Goal: Task Accomplishment & Management: Manage account settings

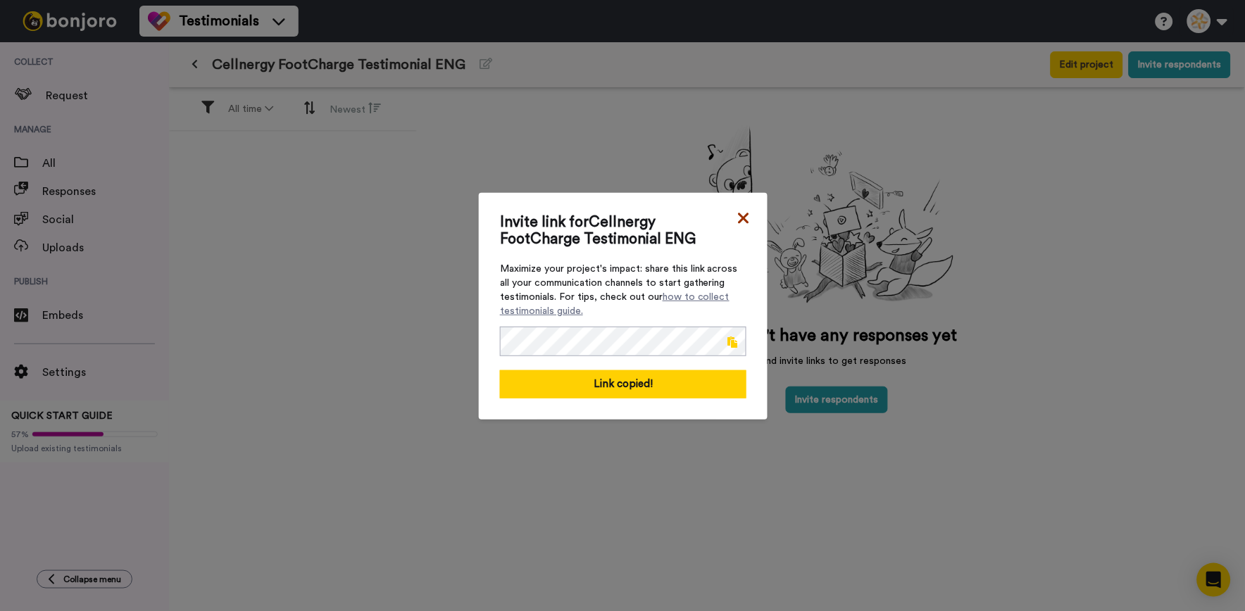
click at [744, 213] on icon at bounding box center [744, 218] width 14 height 17
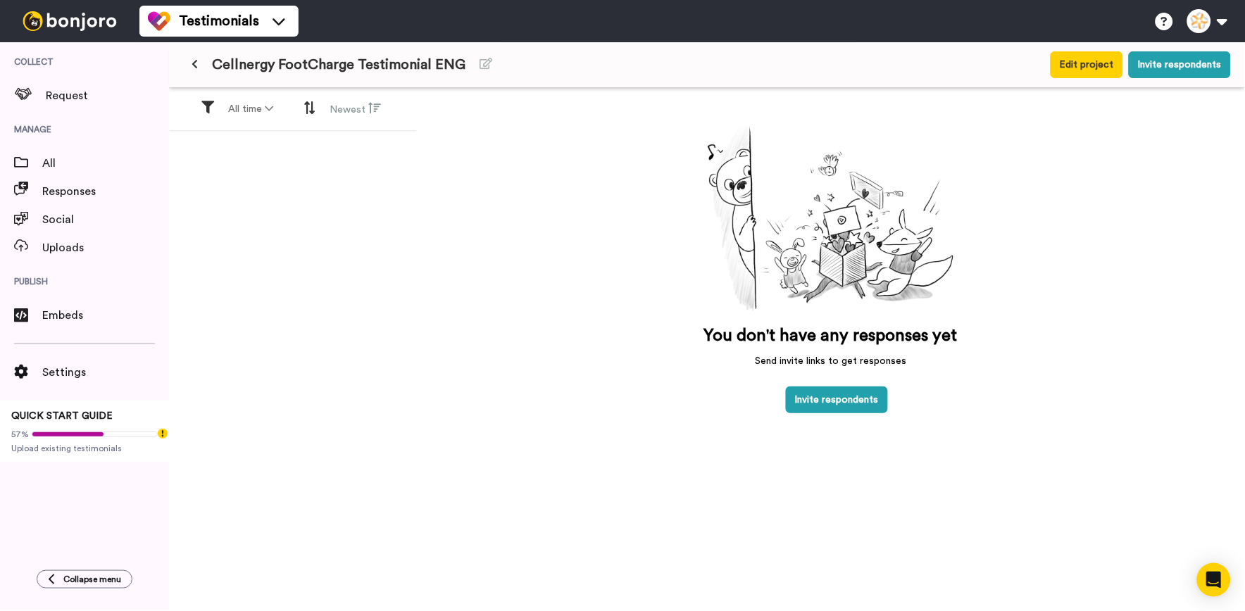
click at [206, 68] on div "Cellnergy FootCharge Testimonial ENG" at bounding box center [532, 64] width 699 height 25
click at [201, 65] on button at bounding box center [194, 64] width 23 height 25
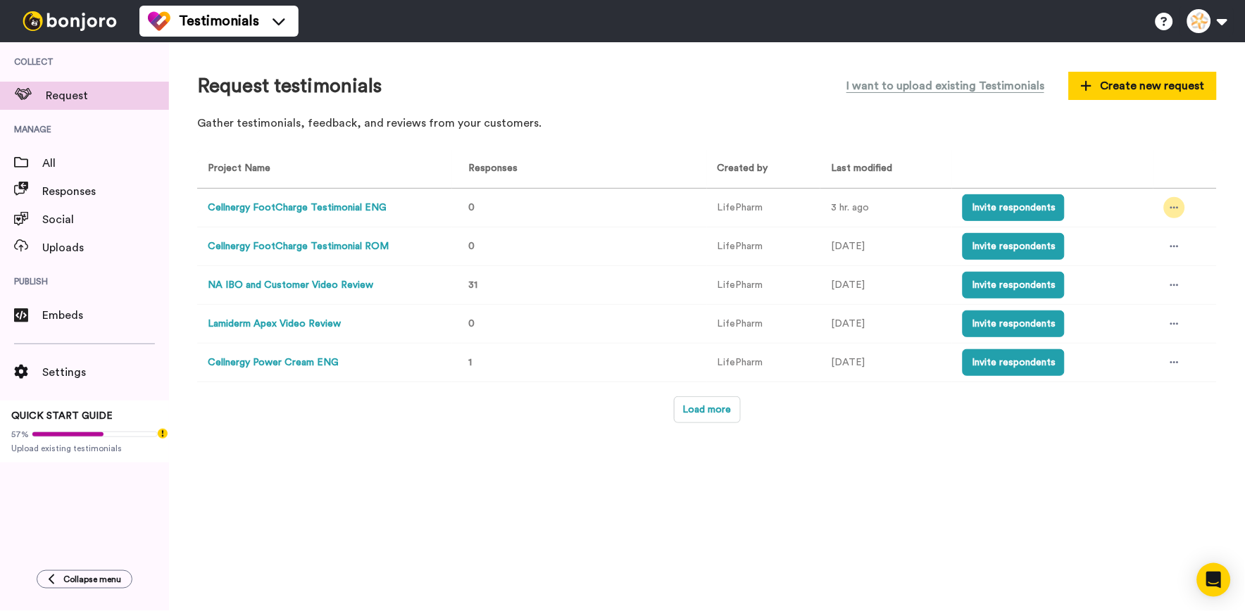
click at [1172, 207] on icon at bounding box center [1175, 208] width 8 height 10
click at [1157, 301] on li "Edit project" at bounding box center [1145, 311] width 119 height 25
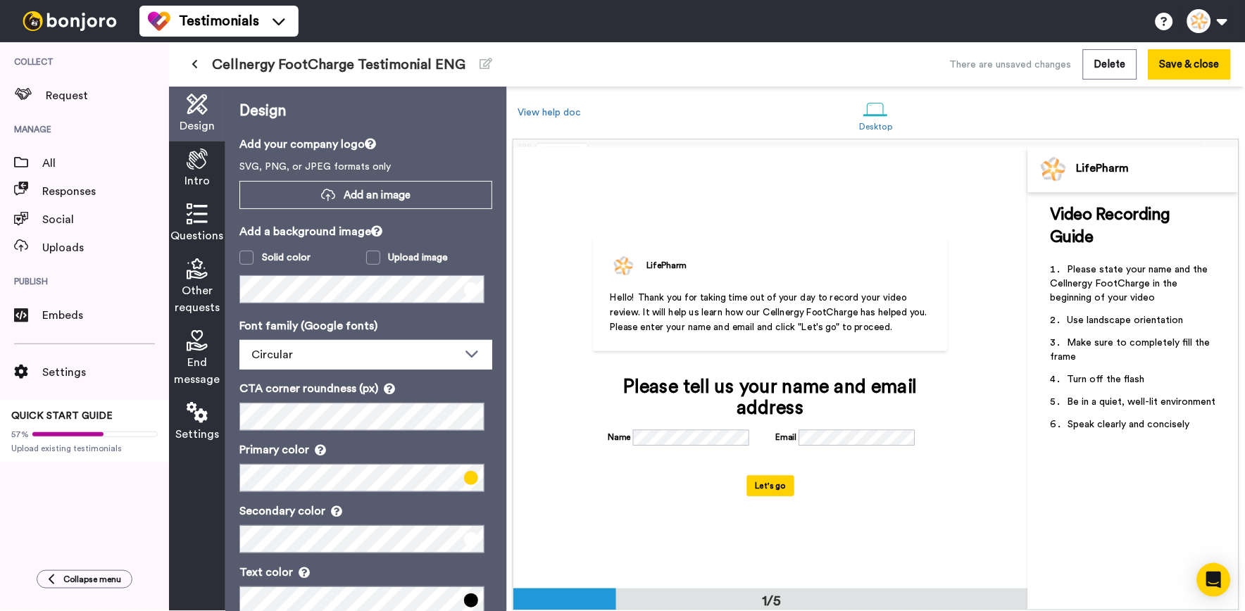
click at [206, 213] on icon at bounding box center [197, 214] width 21 height 21
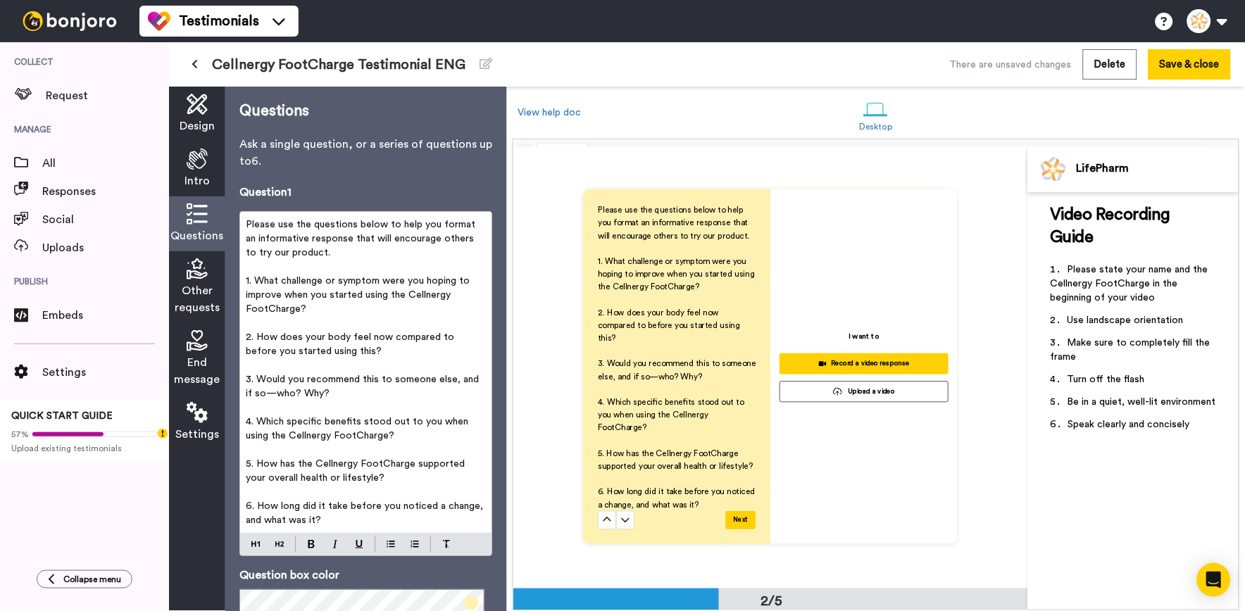
click at [194, 149] on icon at bounding box center [197, 159] width 21 height 21
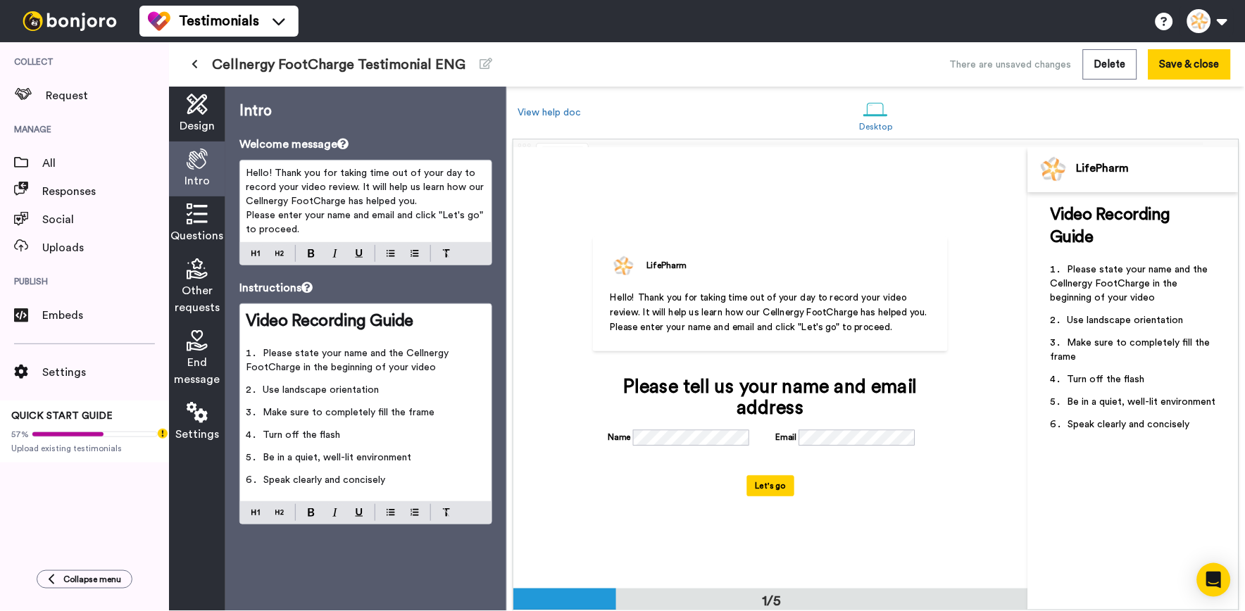
click at [199, 268] on icon at bounding box center [197, 268] width 21 height 21
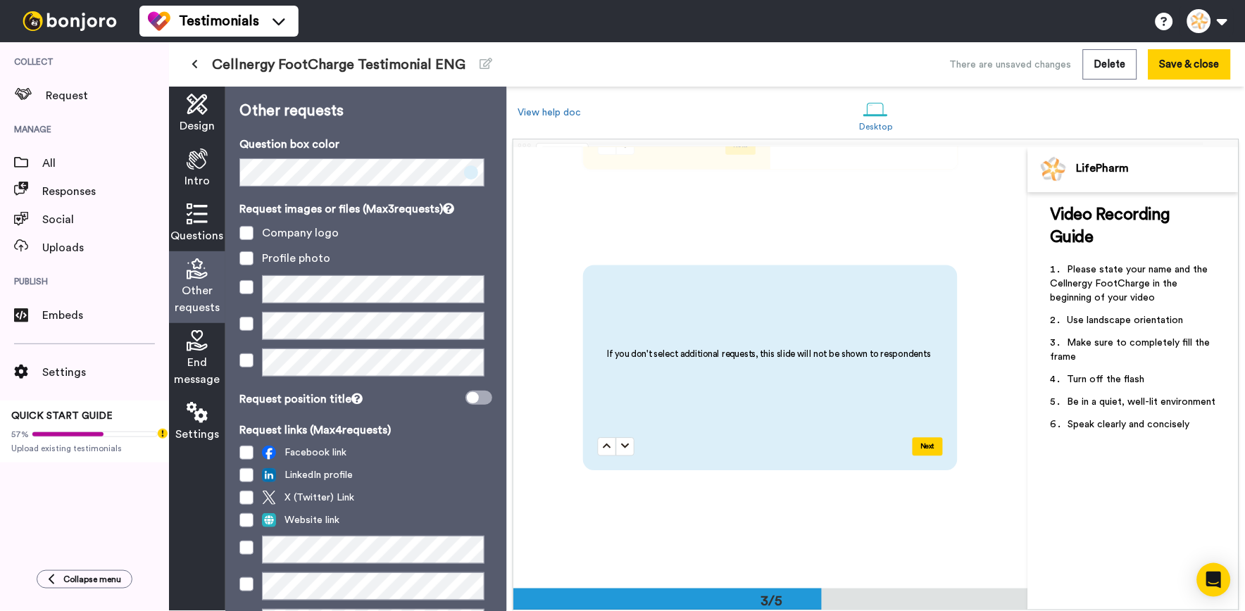
scroll to position [113, 0]
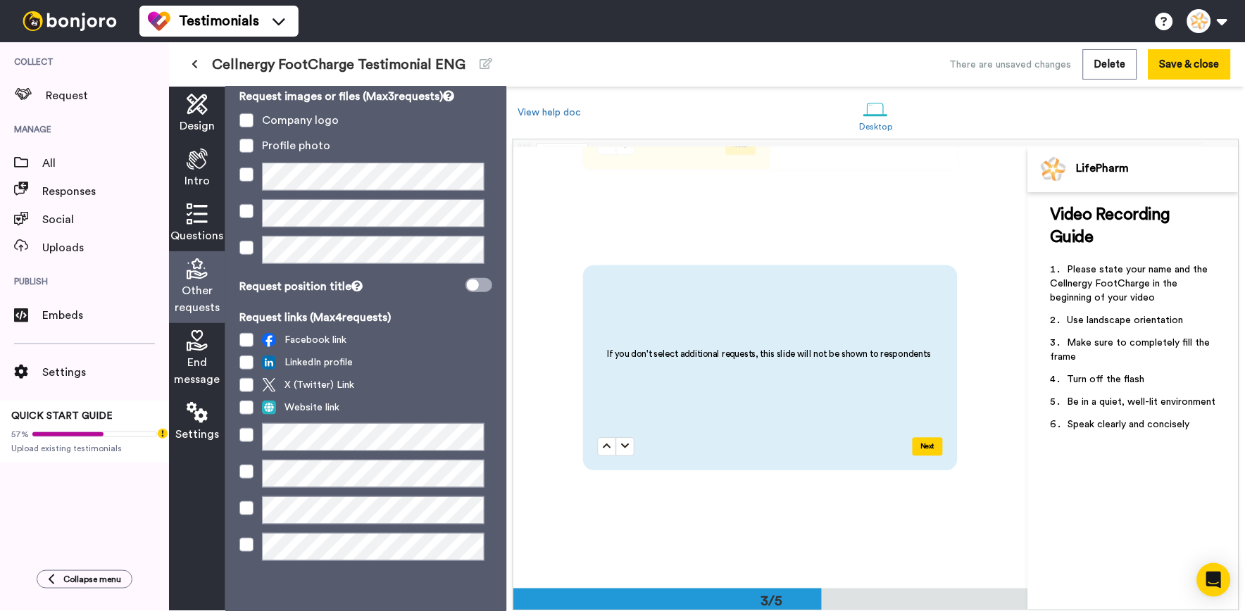
click at [196, 350] on icon at bounding box center [197, 340] width 21 height 21
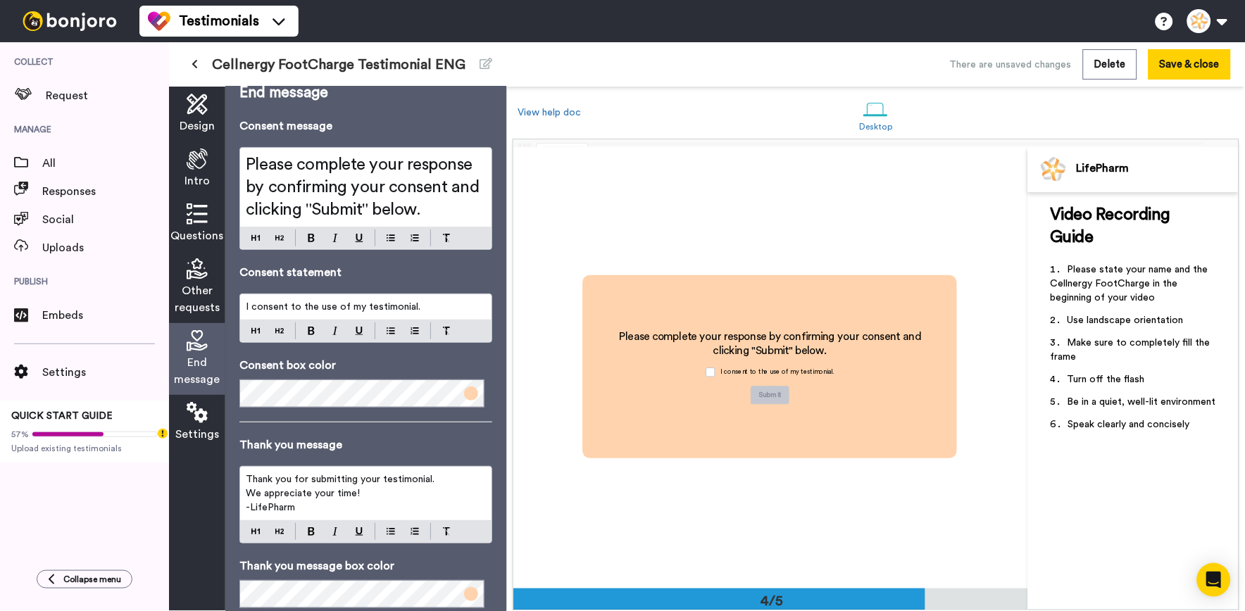
scroll to position [0, 0]
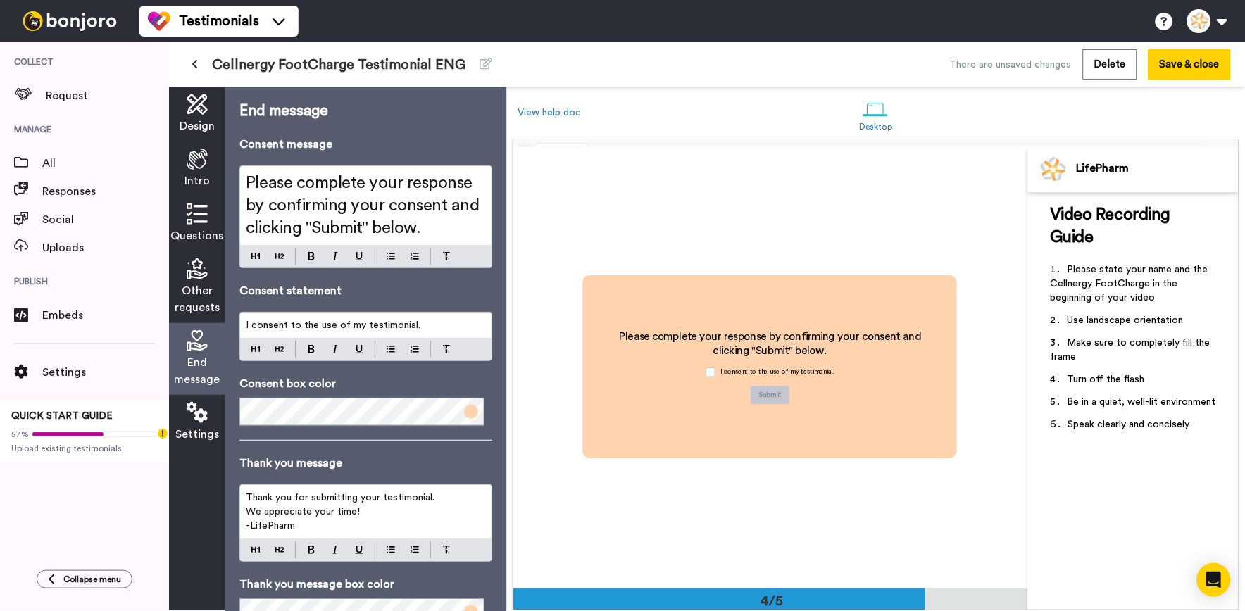
click at [194, 111] on icon at bounding box center [197, 104] width 21 height 21
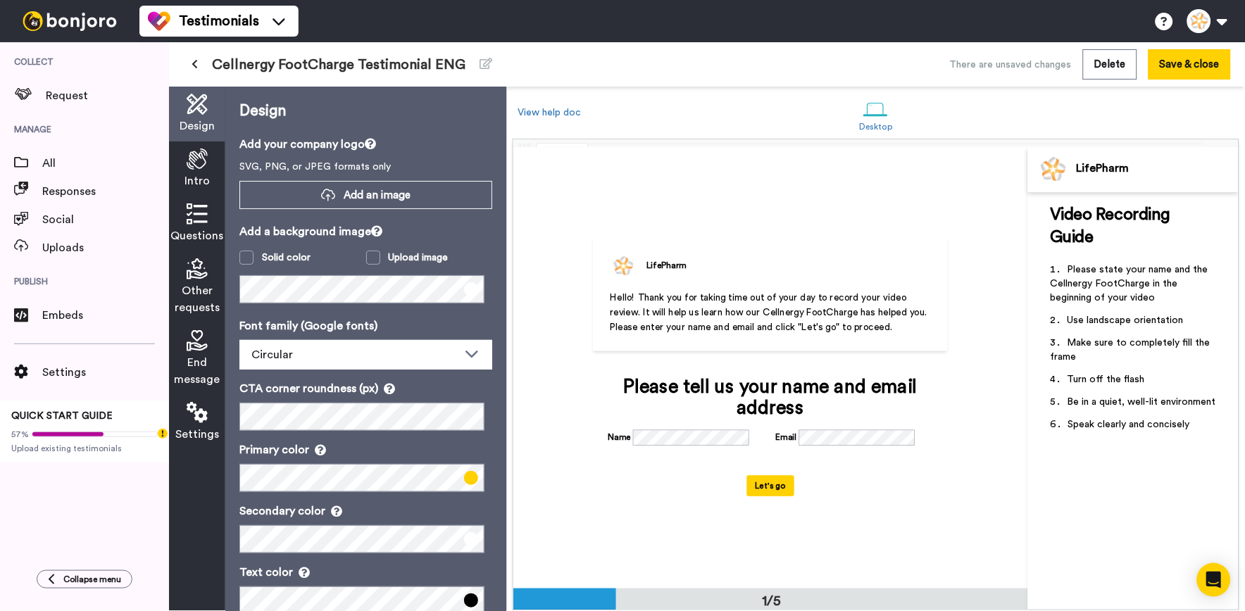
click at [209, 168] on div "Intro" at bounding box center [197, 169] width 56 height 55
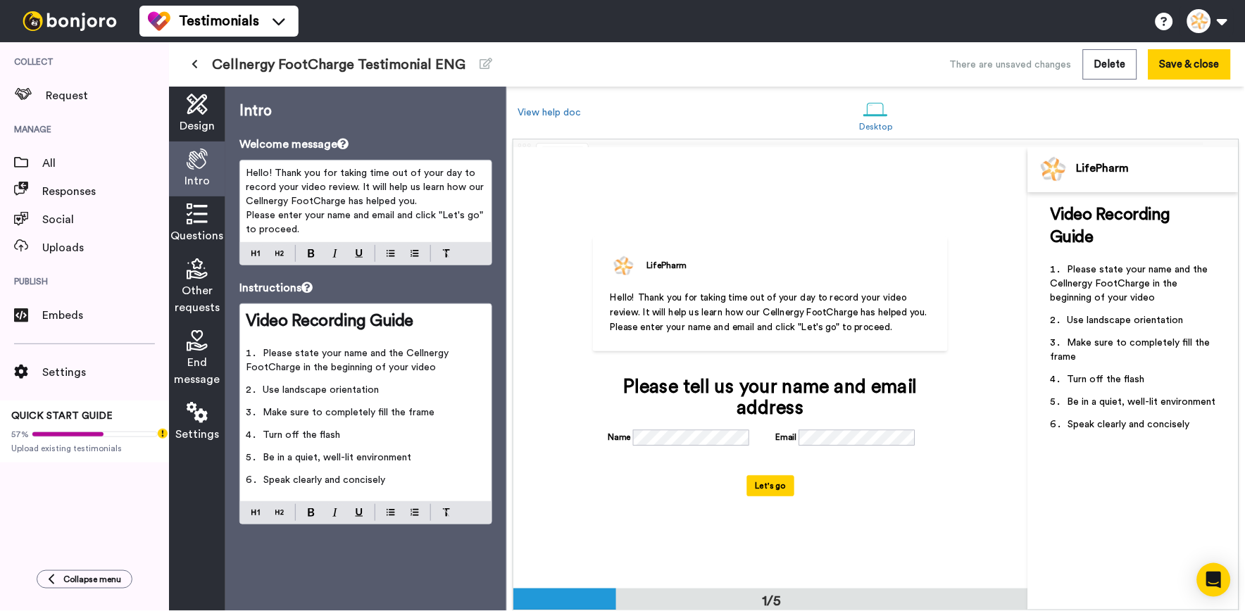
click at [206, 132] on span "Design" at bounding box center [197, 126] width 35 height 17
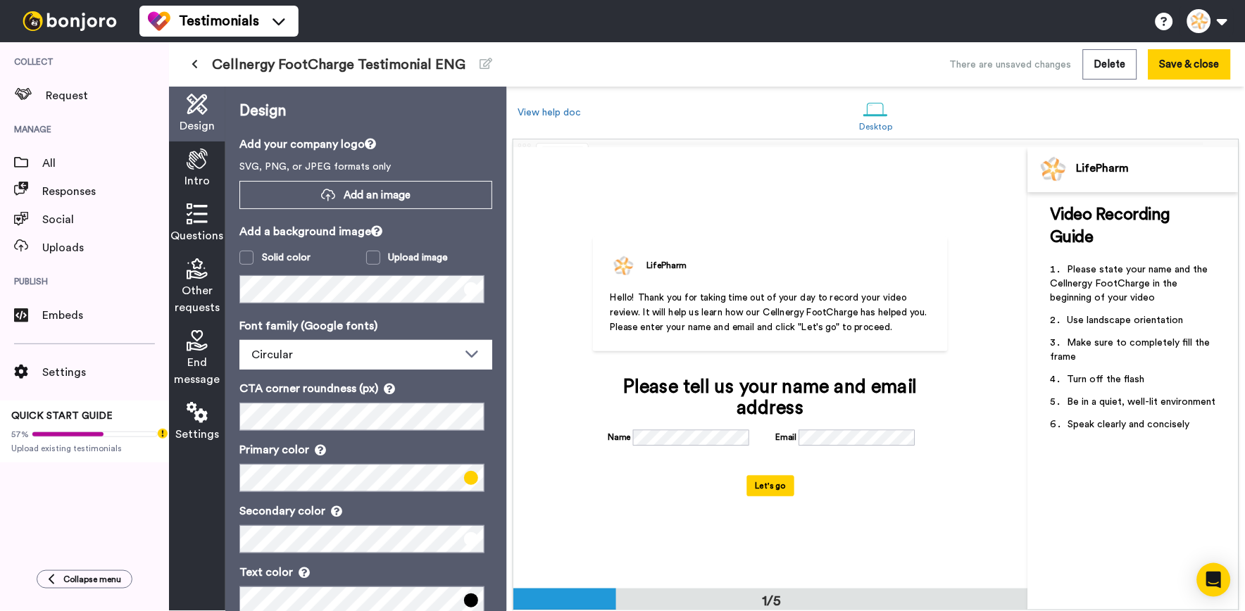
click at [195, 174] on span "Intro" at bounding box center [197, 181] width 25 height 17
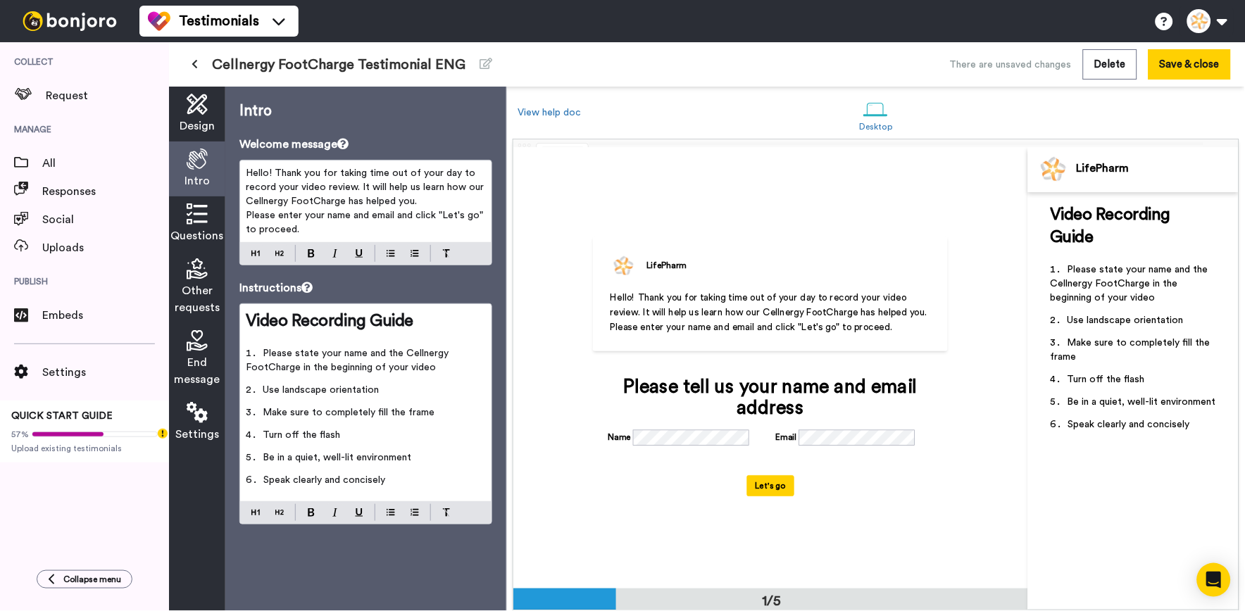
click at [193, 241] on span "Questions" at bounding box center [197, 235] width 53 height 17
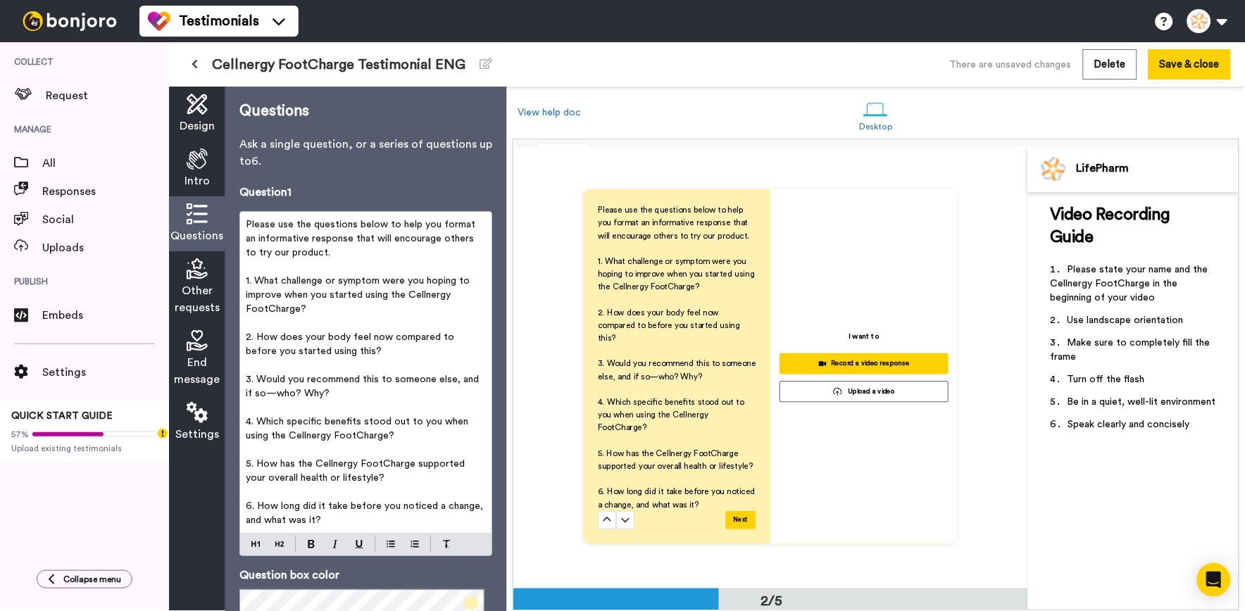
click at [217, 293] on span "Other requests" at bounding box center [197, 299] width 45 height 34
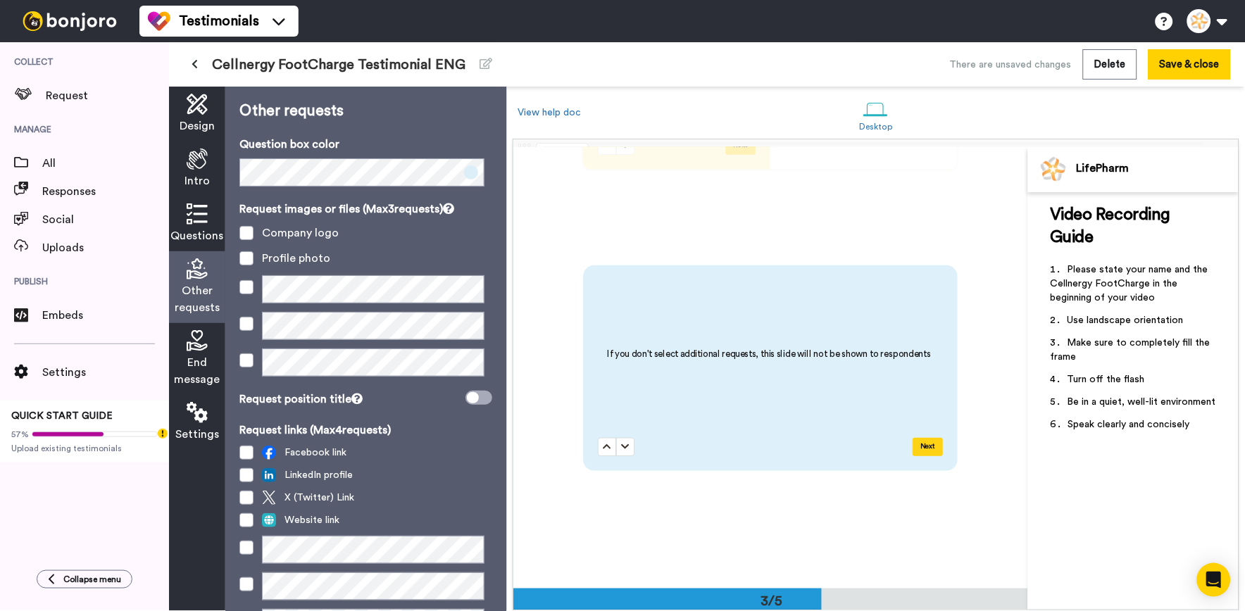
click at [201, 329] on div "End message" at bounding box center [197, 359] width 56 height 72
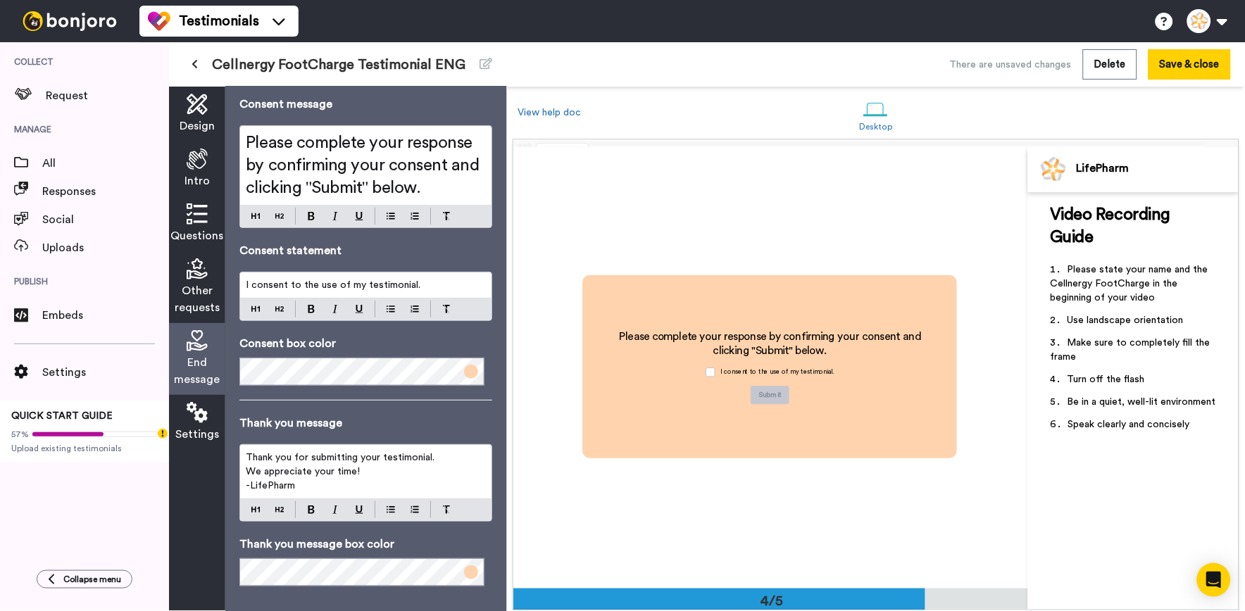
scroll to position [58, 0]
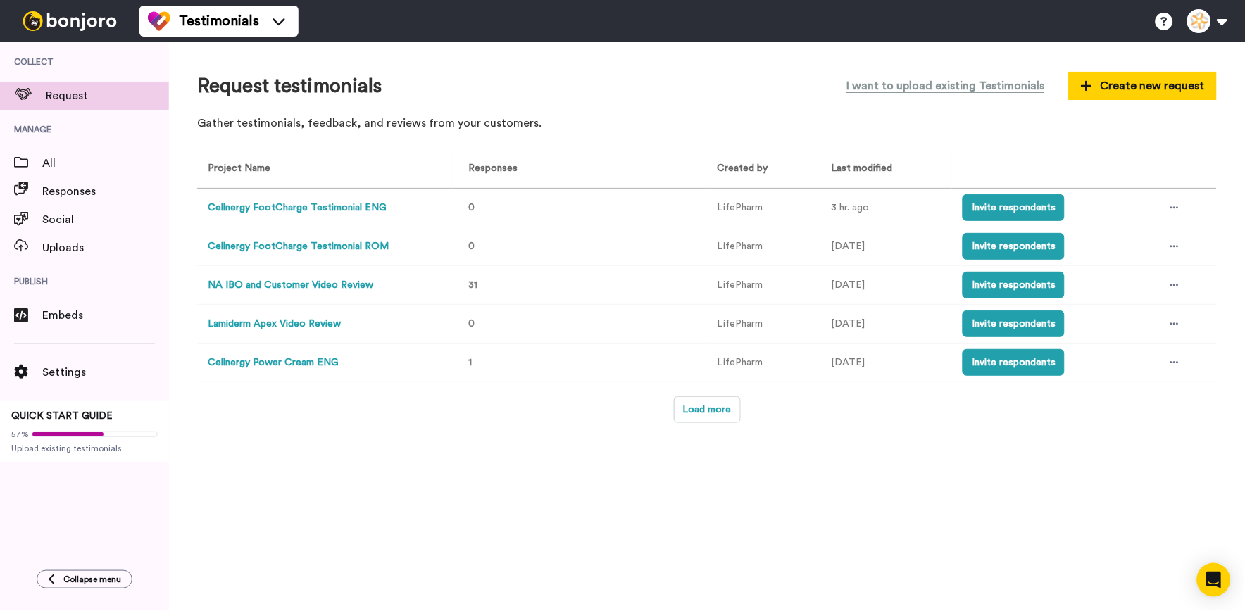
click at [357, 247] on button "Cellnergy FootCharge Testimonial ROM" at bounding box center [298, 246] width 181 height 15
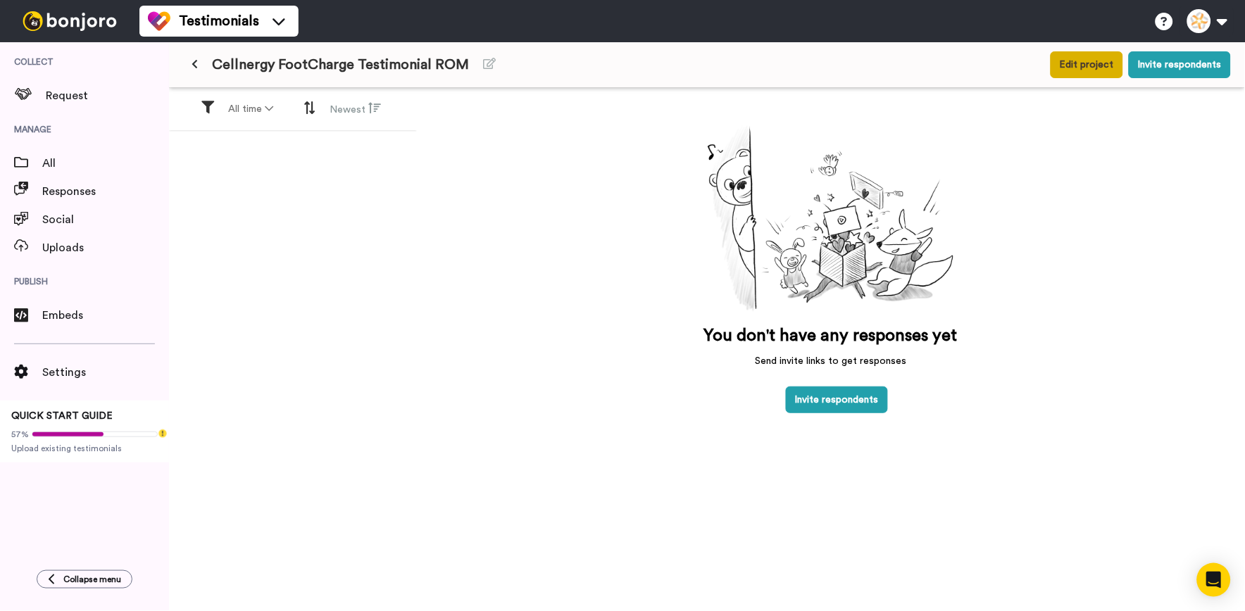
click at [1085, 59] on button "Edit project" at bounding box center [1087, 64] width 73 height 27
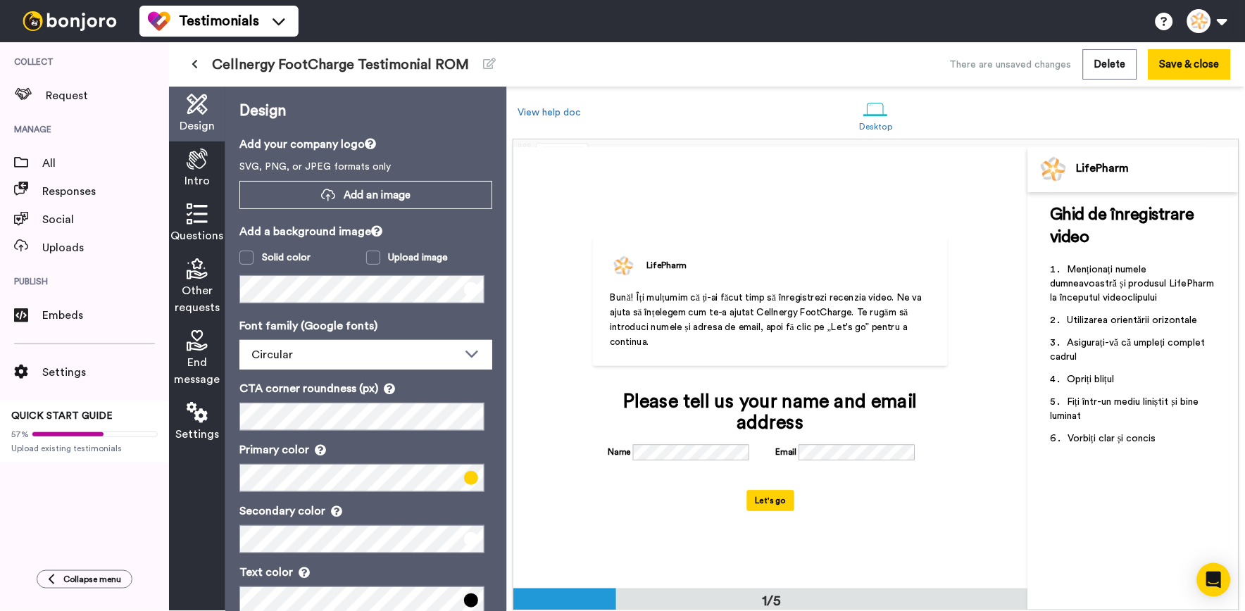
click at [185, 156] on div "Intro" at bounding box center [197, 169] width 56 height 55
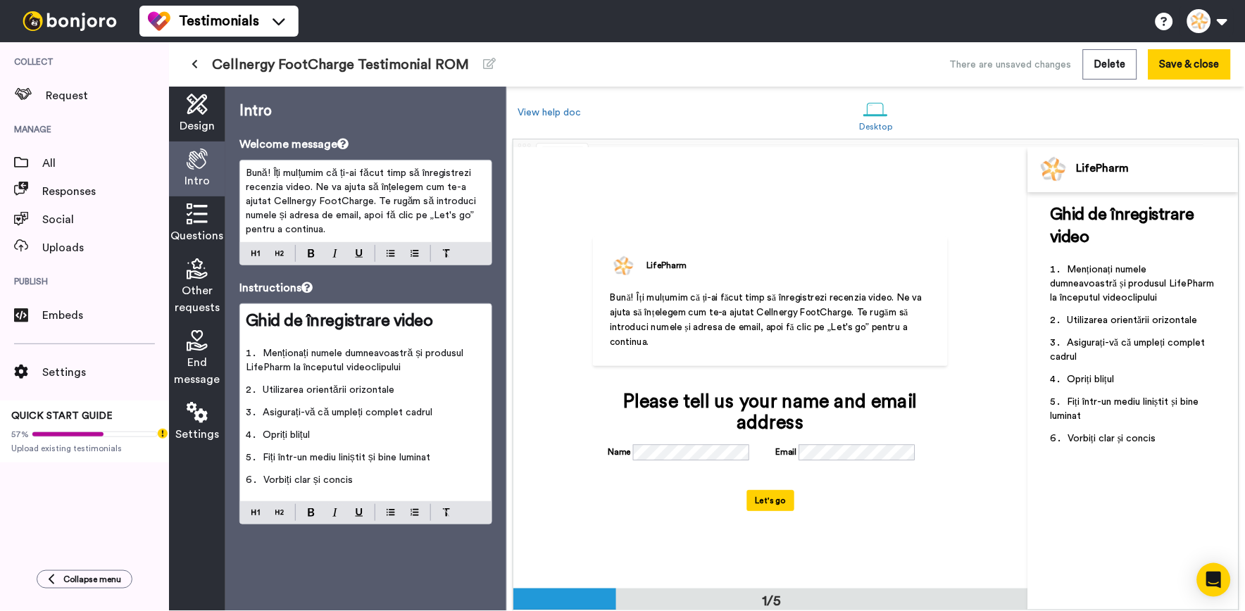
click at [187, 213] on icon at bounding box center [197, 214] width 21 height 21
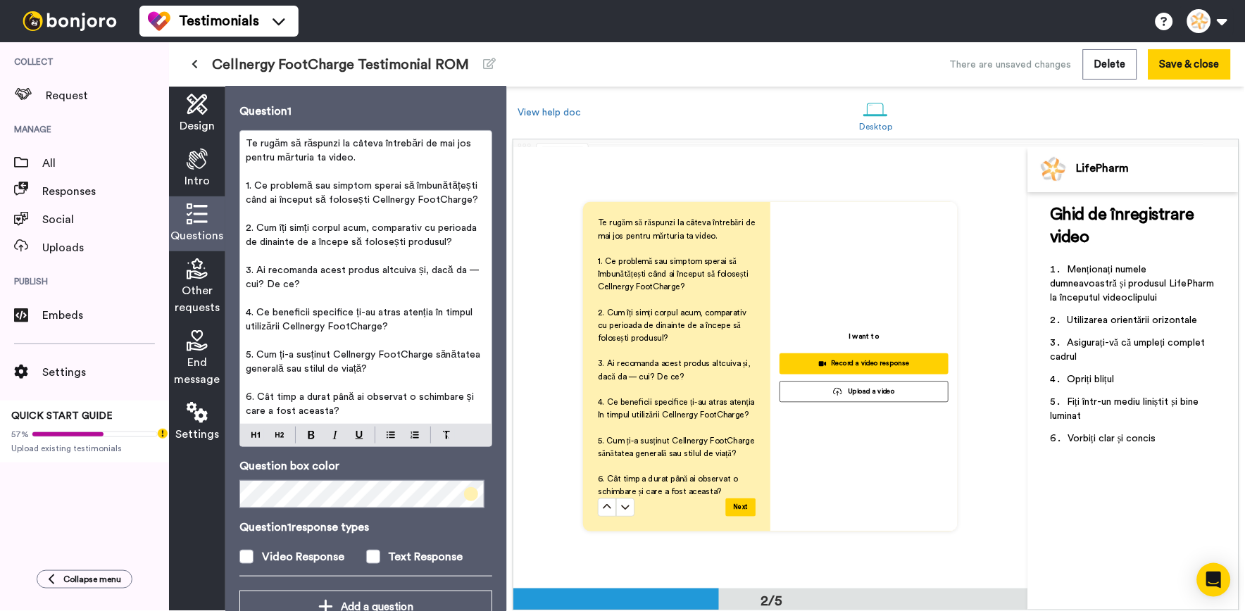
scroll to position [135, 0]
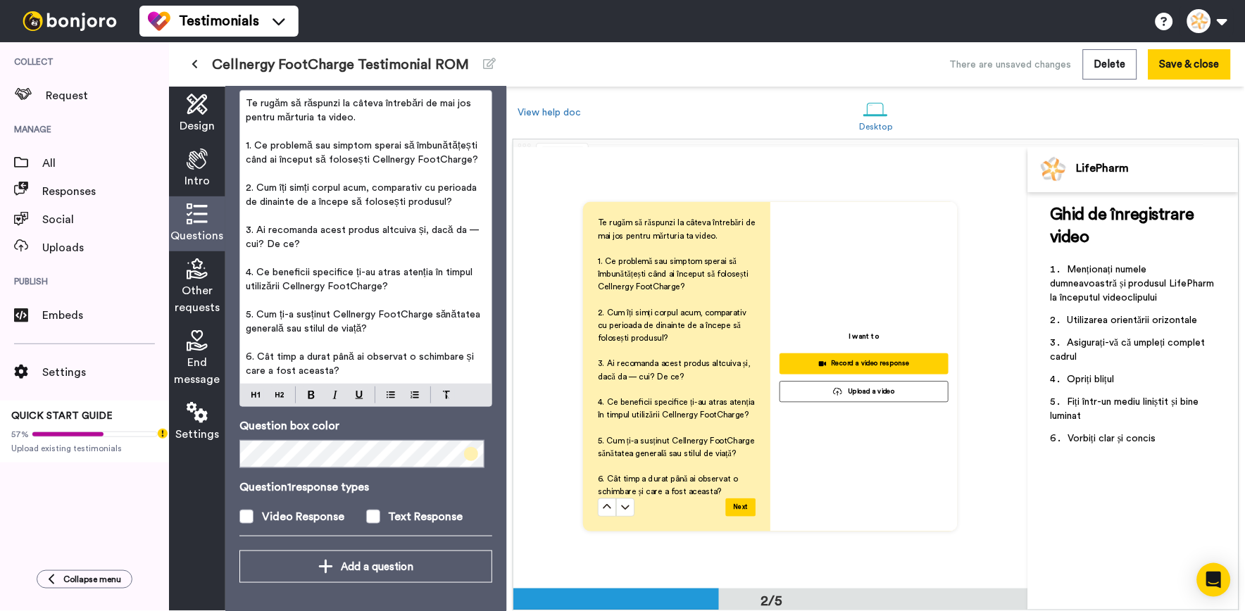
click at [197, 271] on icon at bounding box center [197, 268] width 21 height 21
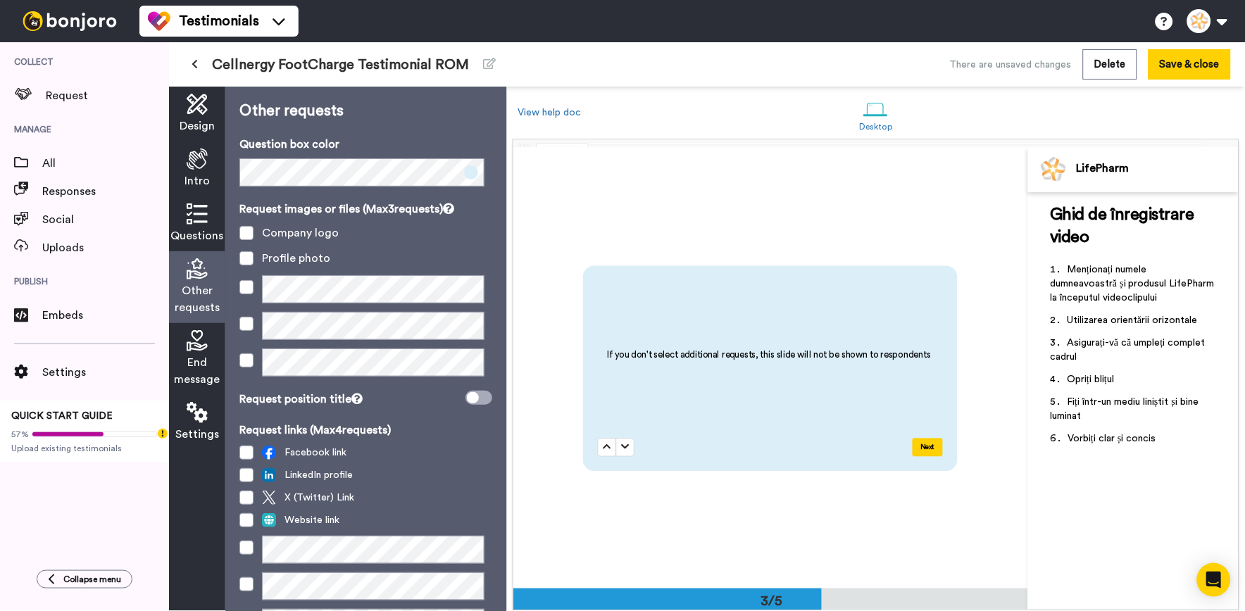
click at [201, 383] on span "End message" at bounding box center [198, 371] width 46 height 34
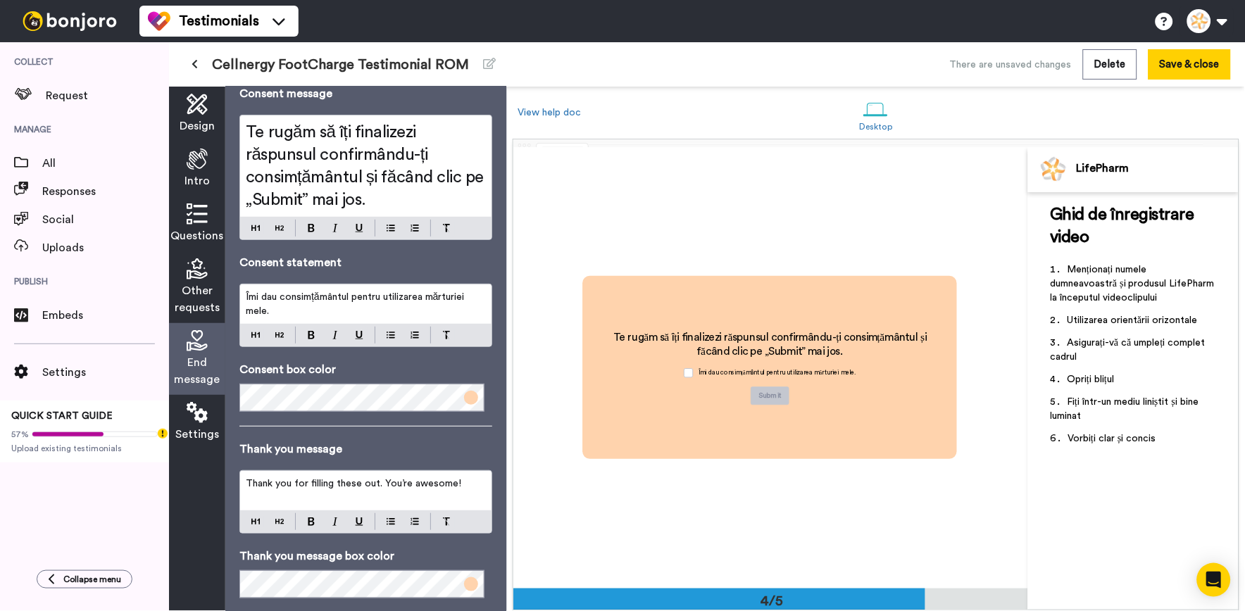
scroll to position [78, 0]
